Goal: Task Accomplishment & Management: Use online tool/utility

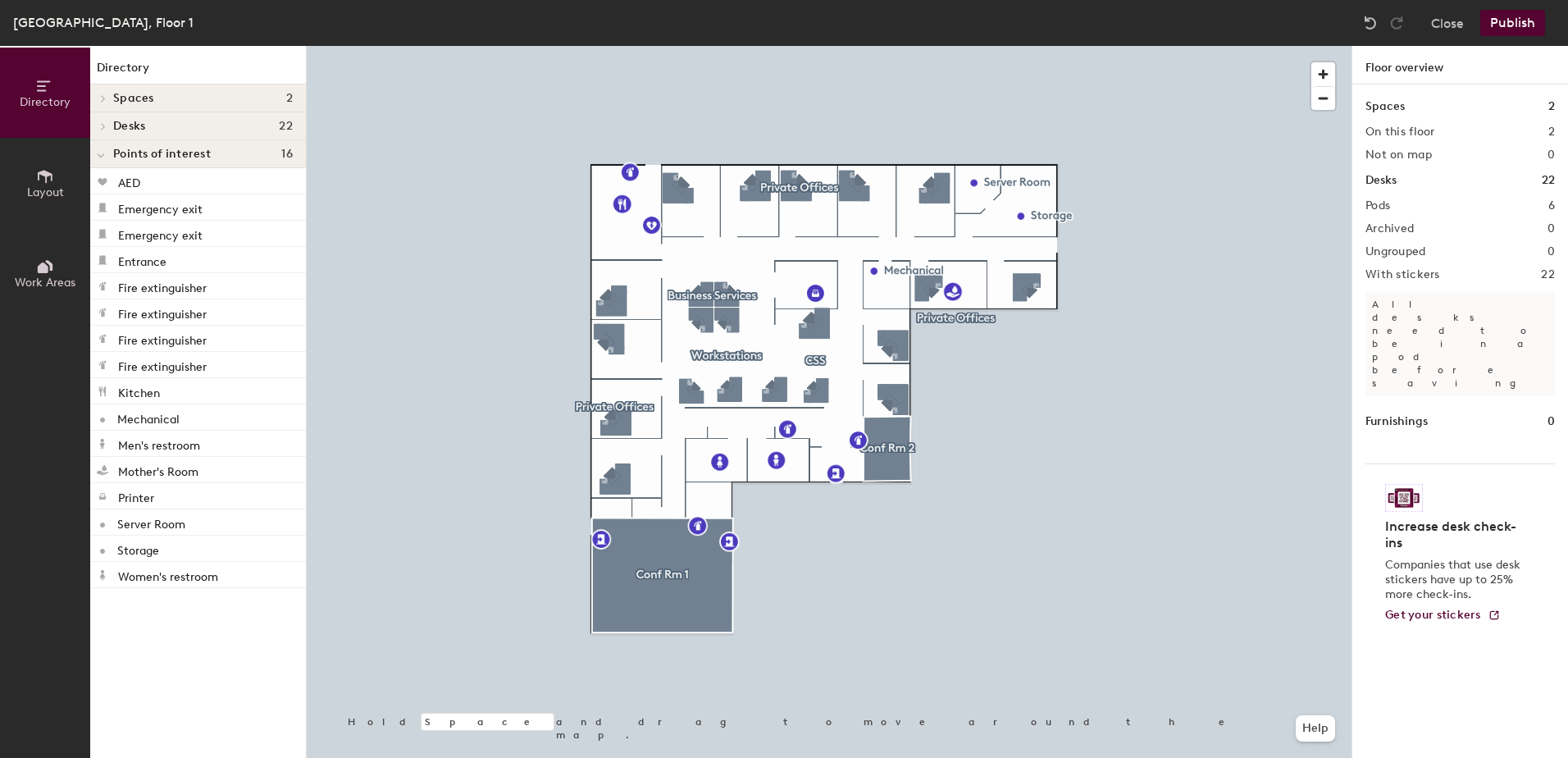
click at [38, 271] on icon at bounding box center [43, 267] width 10 height 10
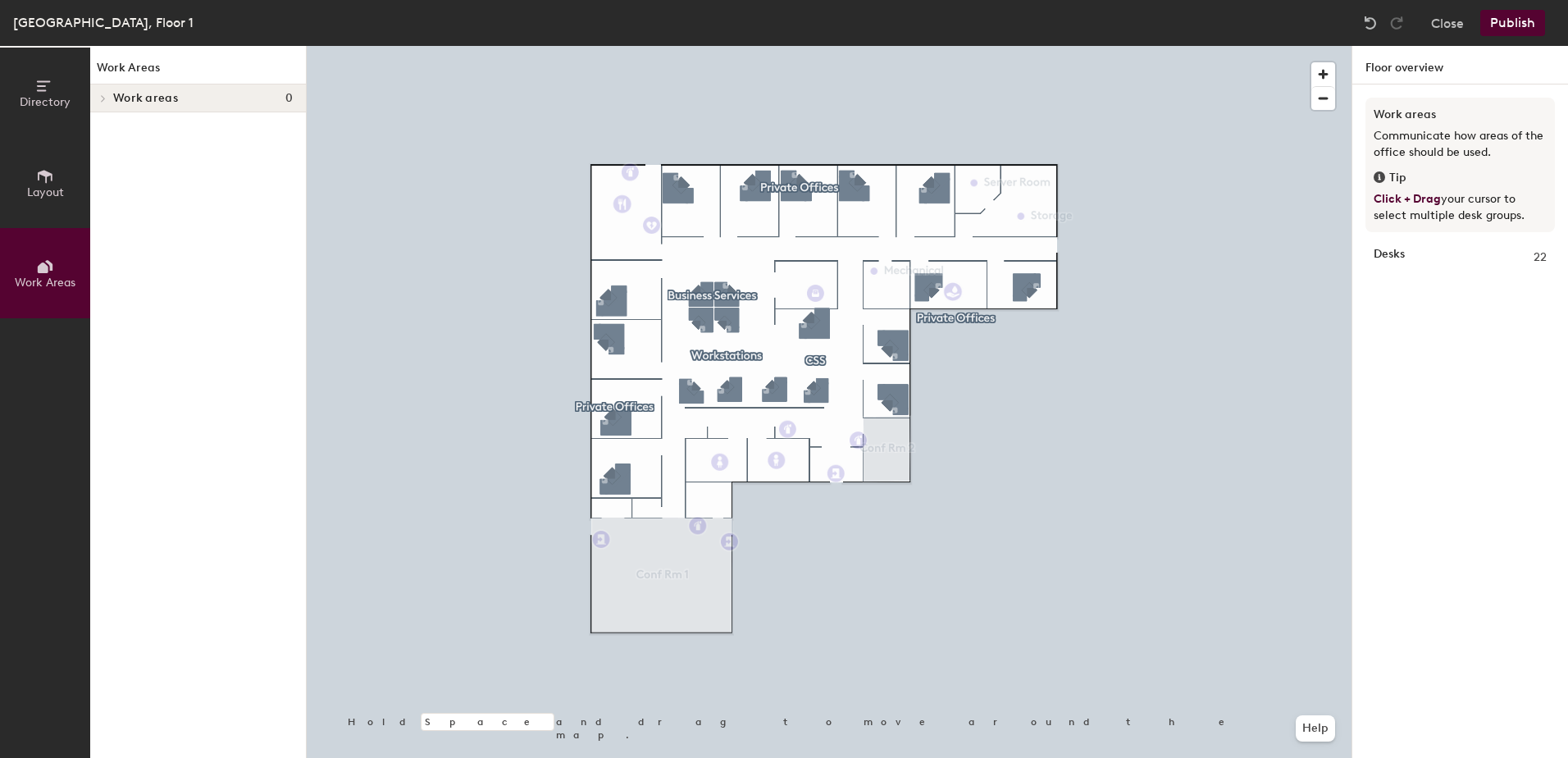
click at [54, 186] on span "Layout" at bounding box center [45, 192] width 37 height 14
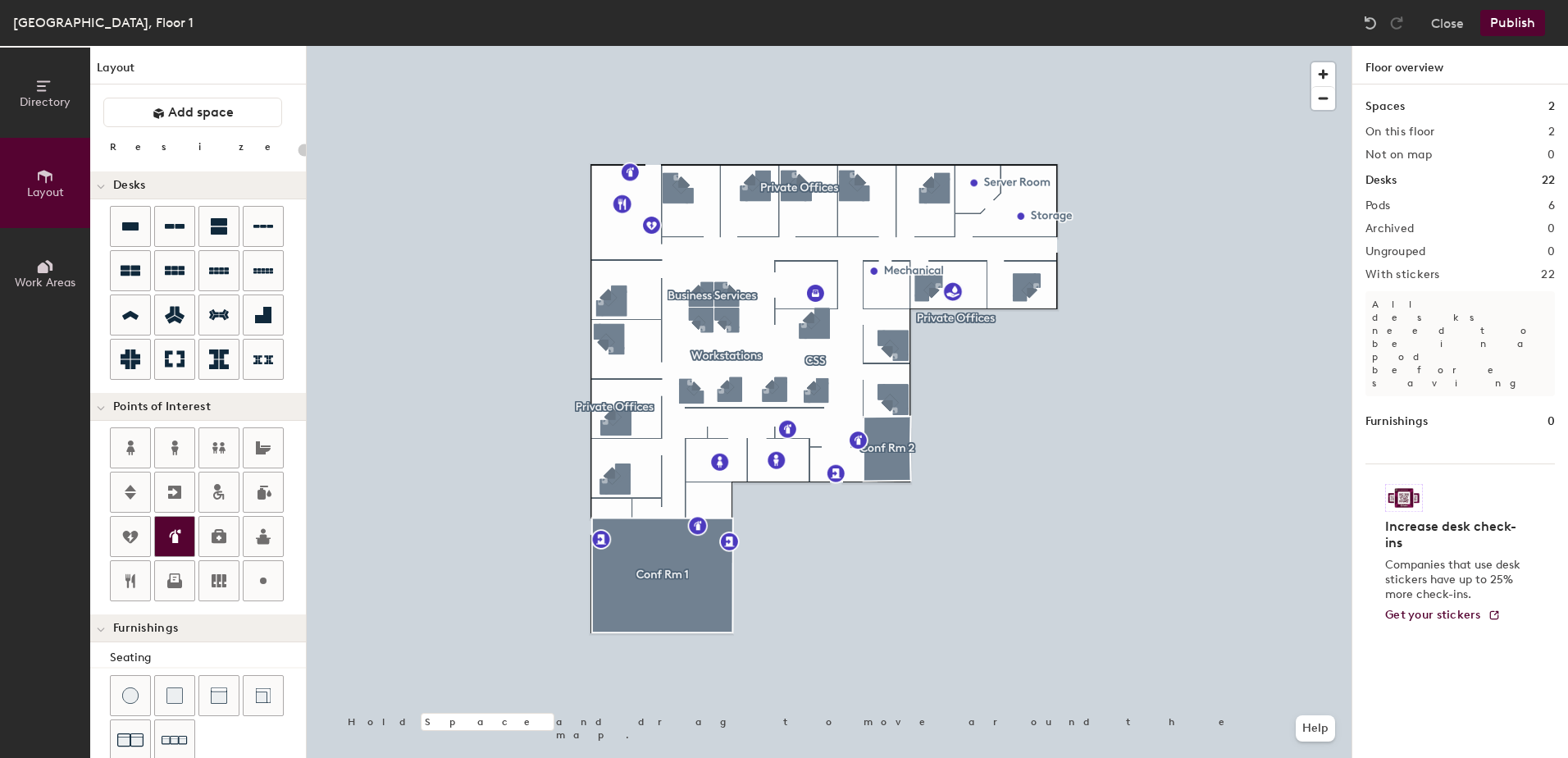
click at [176, 534] on icon at bounding box center [177, 536] width 9 height 14
click at [1025, 206] on span "Done" at bounding box center [1026, 210] width 49 height 28
click at [170, 537] on icon at bounding box center [172, 534] width 5 height 7
click at [1110, 298] on span "Done" at bounding box center [1115, 294] width 49 height 28
click at [168, 528] on icon at bounding box center [174, 536] width 20 height 20
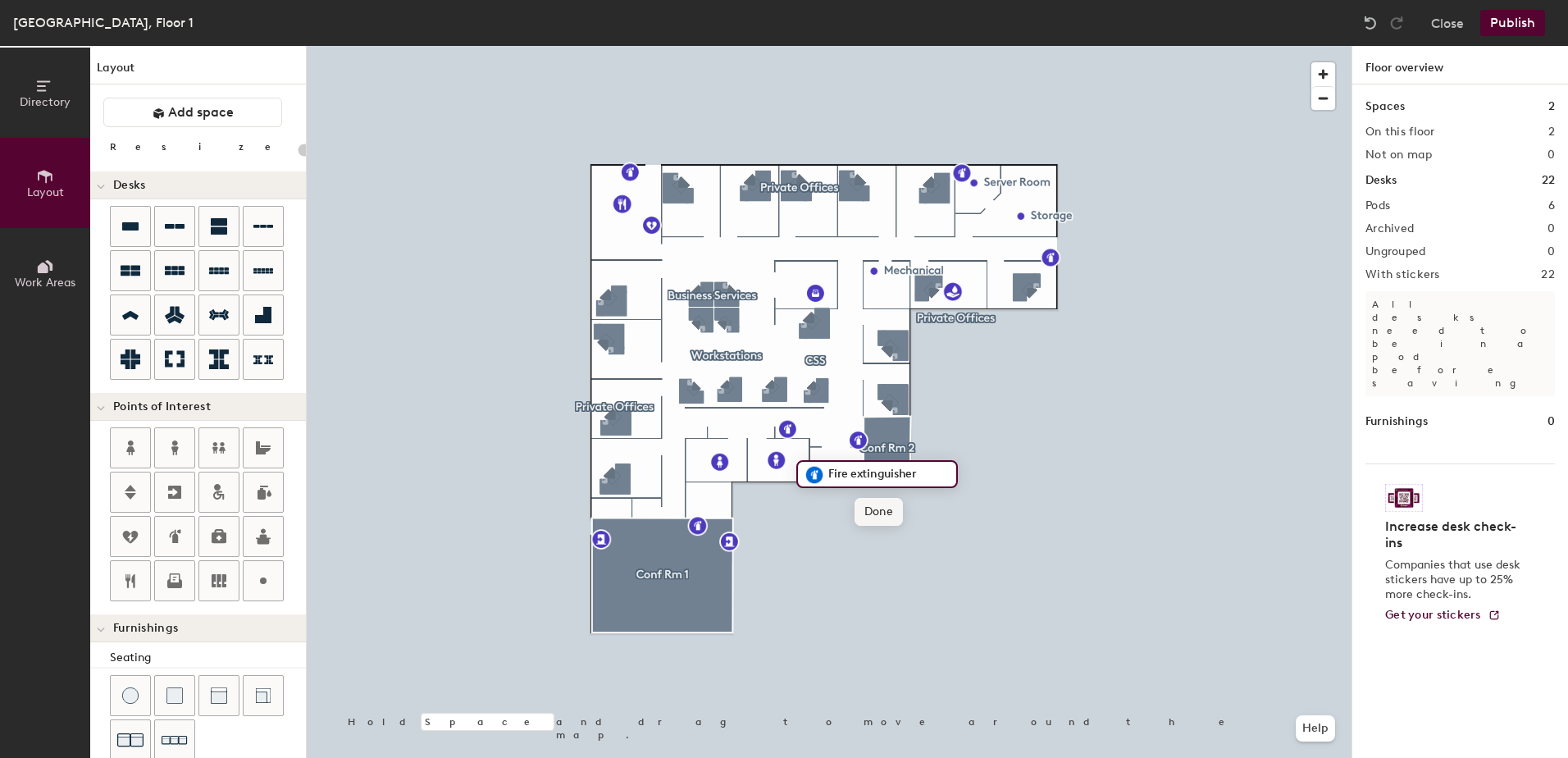
click at [877, 525] on span "Done" at bounding box center [878, 511] width 49 height 28
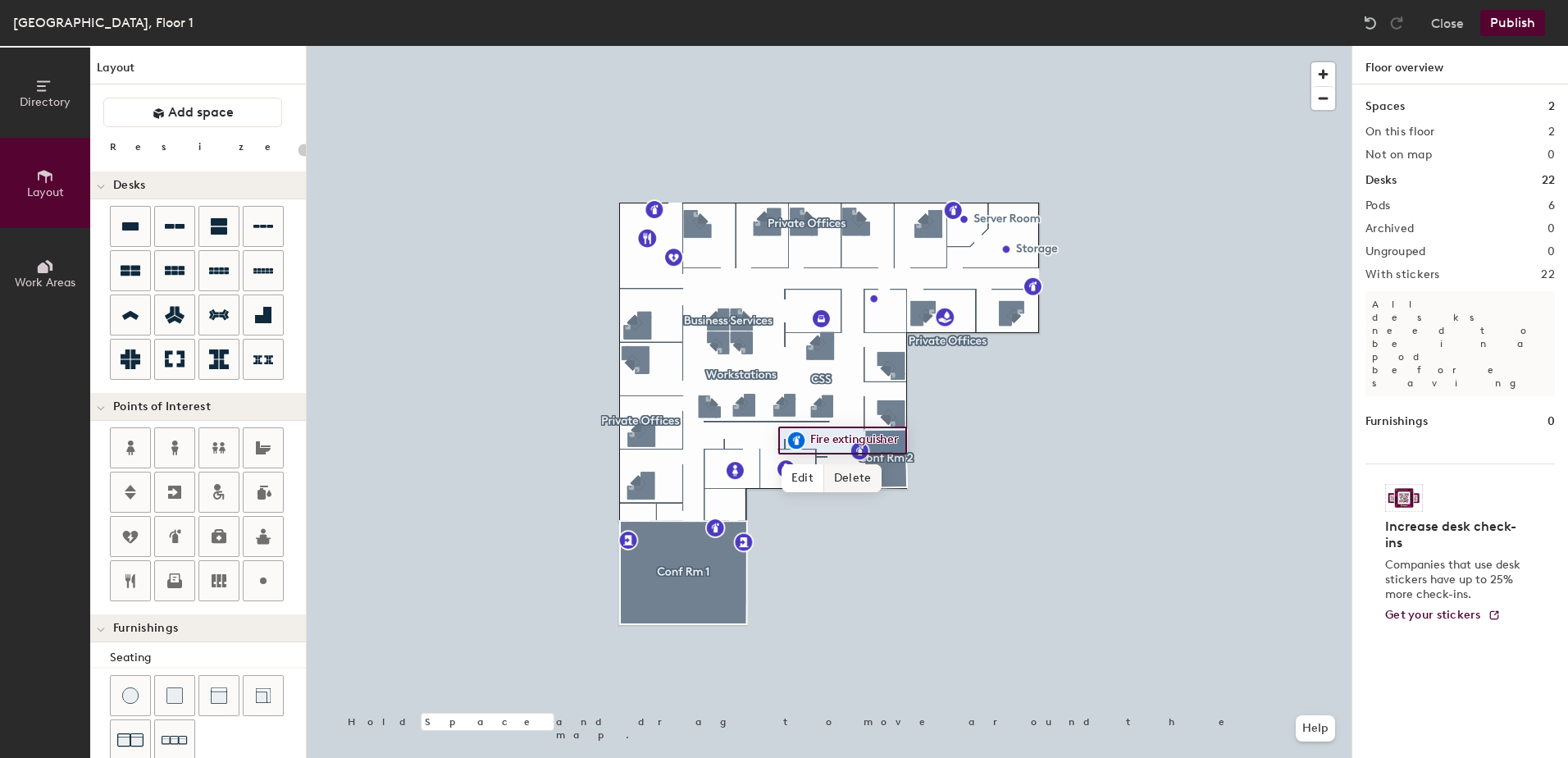
click at [856, 475] on span "Delete" at bounding box center [853, 478] width 57 height 28
click at [924, 490] on span "Delete" at bounding box center [916, 487] width 57 height 28
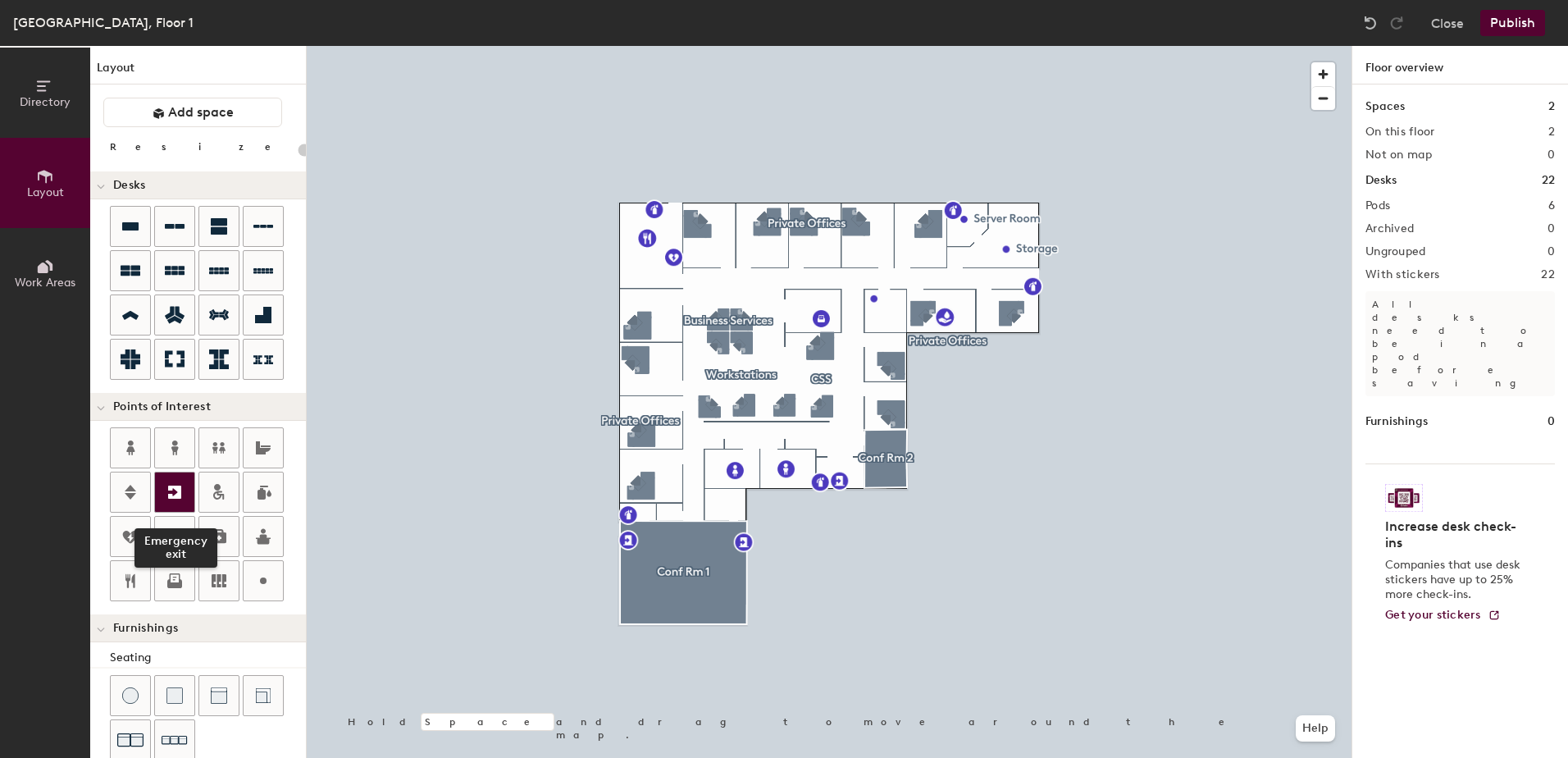
click at [172, 491] on icon at bounding box center [174, 492] width 13 height 13
type input "20"
type input "Employee Entrance"
click at [732, 242] on span "Done" at bounding box center [737, 245] width 49 height 28
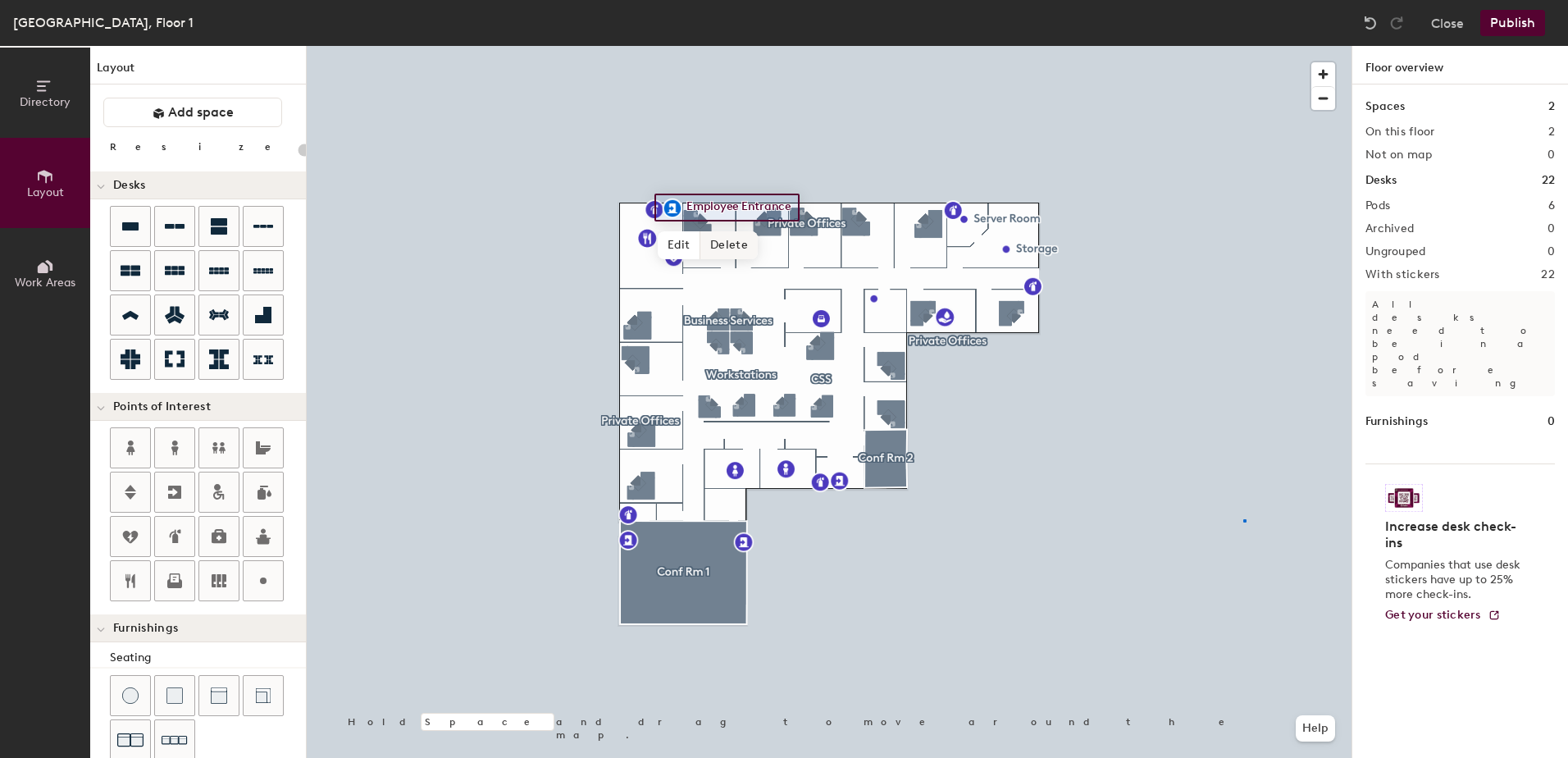
click at [1244, 46] on div at bounding box center [829, 46] width 1045 height 0
click at [1499, 24] on button "Publish" at bounding box center [1513, 23] width 65 height 26
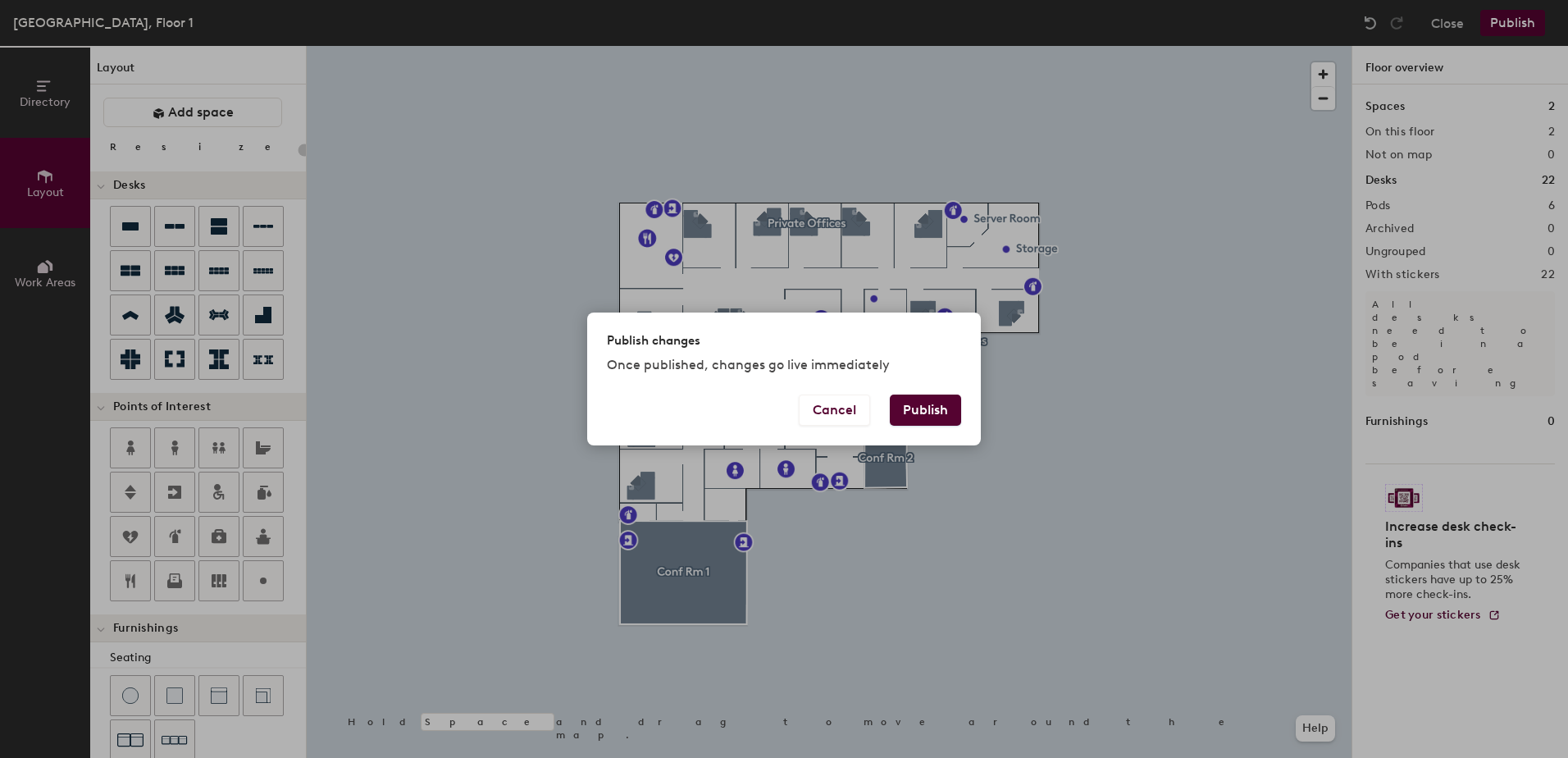
click at [936, 407] on button "Publish" at bounding box center [926, 410] width 72 height 32
type input "20"
